Goal: Ask a question

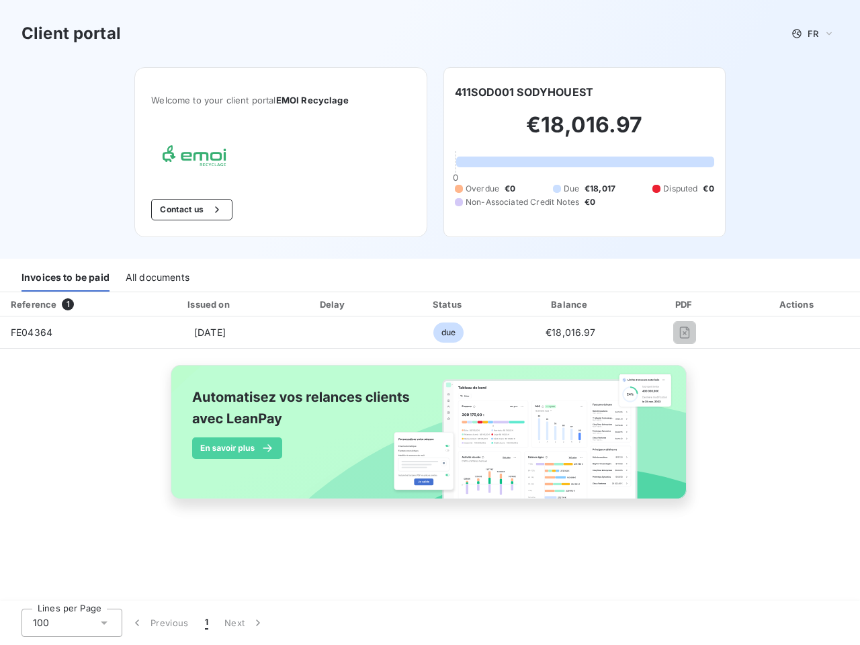
click at [813, 34] on span "FR" at bounding box center [812, 33] width 11 height 11
click at [190, 210] on button "Contact us" at bounding box center [191, 209] width 81 height 21
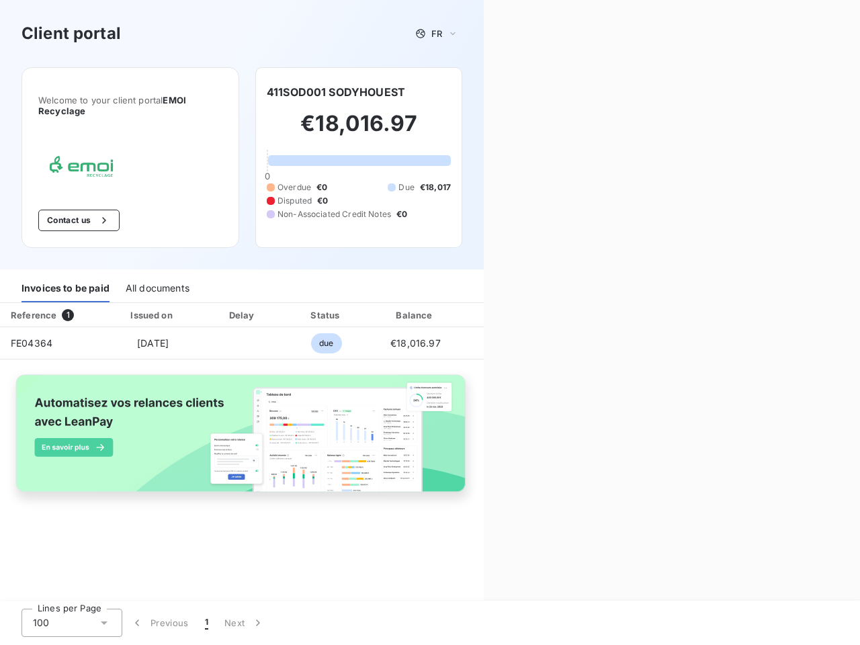
click at [524, 92] on div "Contact us Fill out the form below, and a member of our team will get back to y…" at bounding box center [672, 322] width 376 height 645
click at [65, 277] on div "Invoices to be paid" at bounding box center [65, 288] width 88 height 28
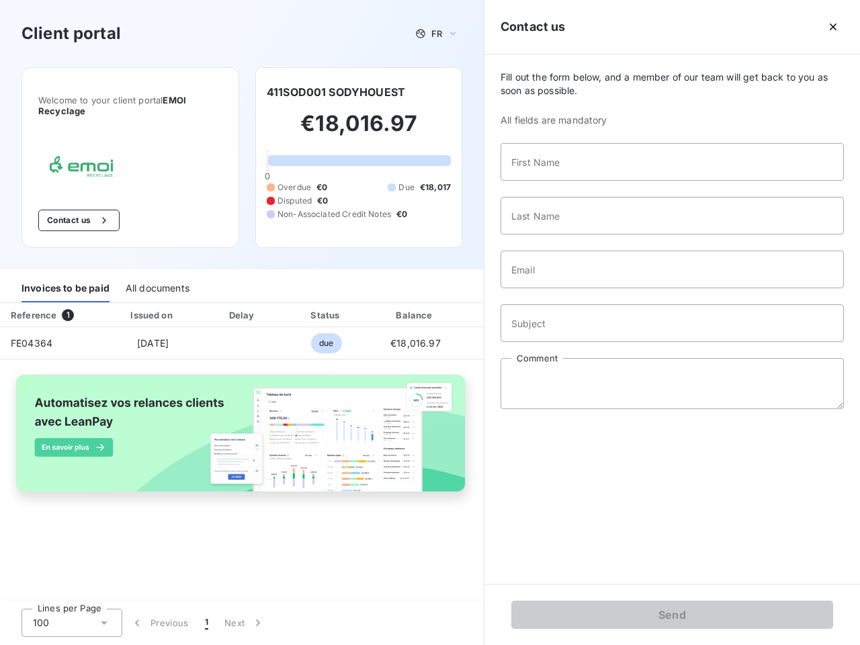
click at [157, 277] on div "All documents" at bounding box center [158, 288] width 64 height 28
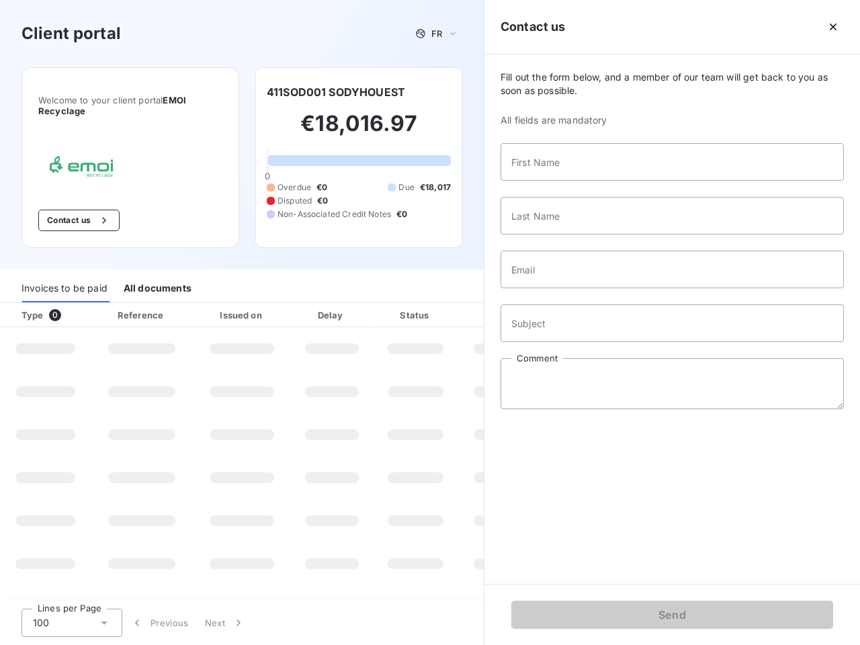
click at [71, 304] on th "Type 0" at bounding box center [45, 315] width 91 height 24
click at [209, 304] on th "Issued on" at bounding box center [242, 315] width 98 height 24
click at [333, 304] on th "Delay" at bounding box center [332, 315] width 82 height 24
click at [448, 304] on th "Status" at bounding box center [415, 315] width 85 height 24
click at [570, 304] on input "Subject" at bounding box center [671, 323] width 343 height 38
